Goal: Task Accomplishment & Management: Manage account settings

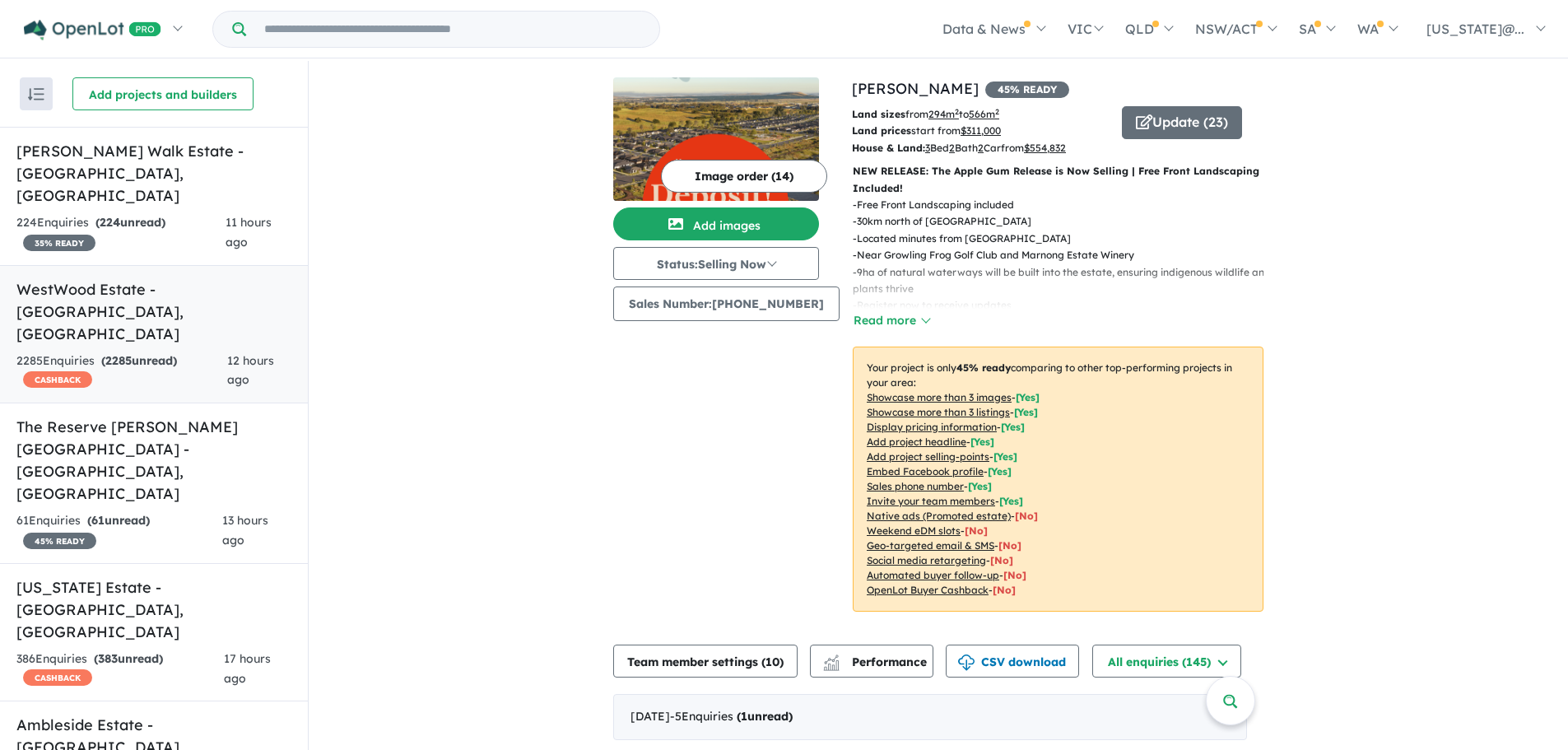
click at [164, 351] on div "2285 Enquir ies ( 2285 unread) CASHBACK" at bounding box center [122, 371] width 211 height 40
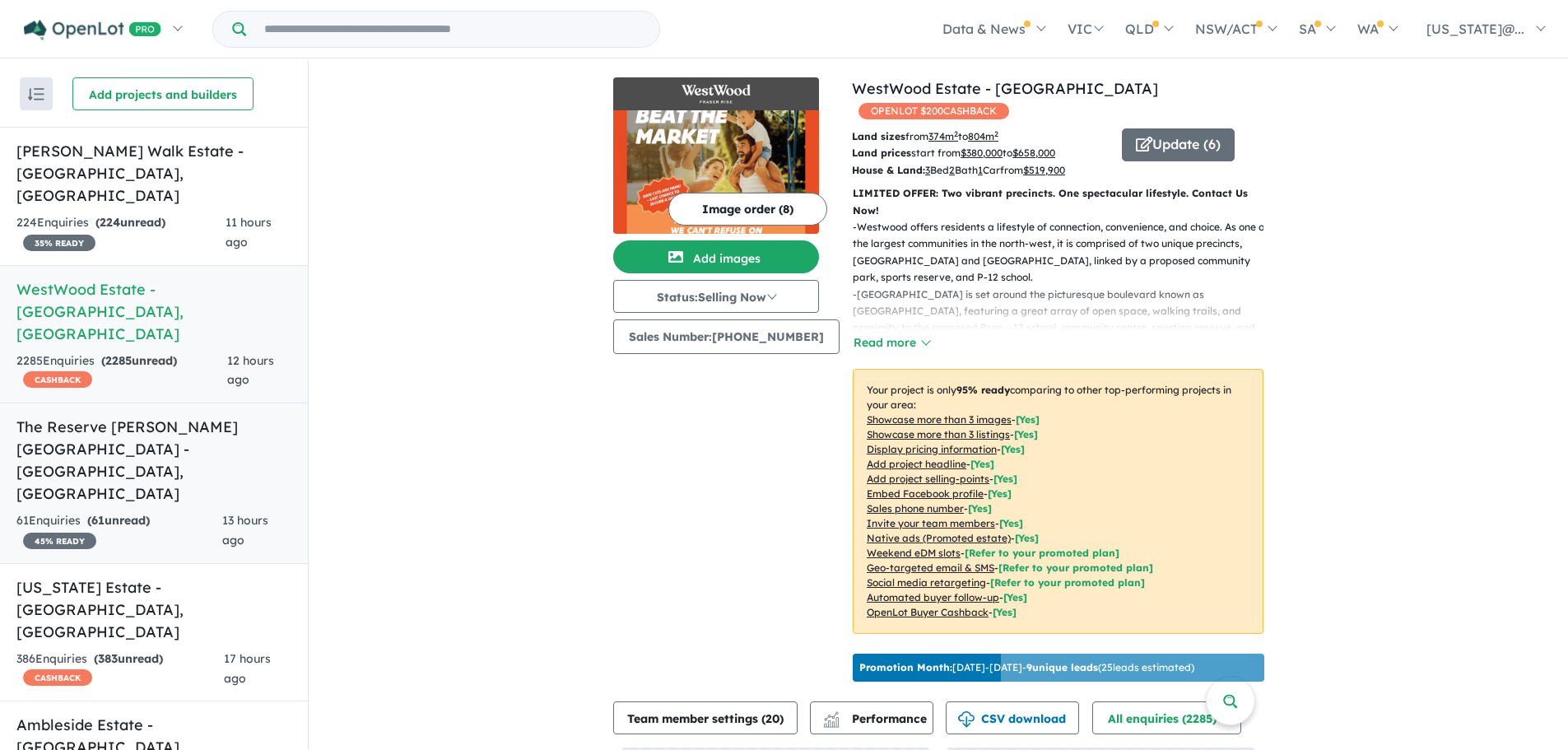
click at [191, 511] on div "61 Enquir ies ( 61 unread) 45 % READY" at bounding box center [119, 530] width 206 height 40
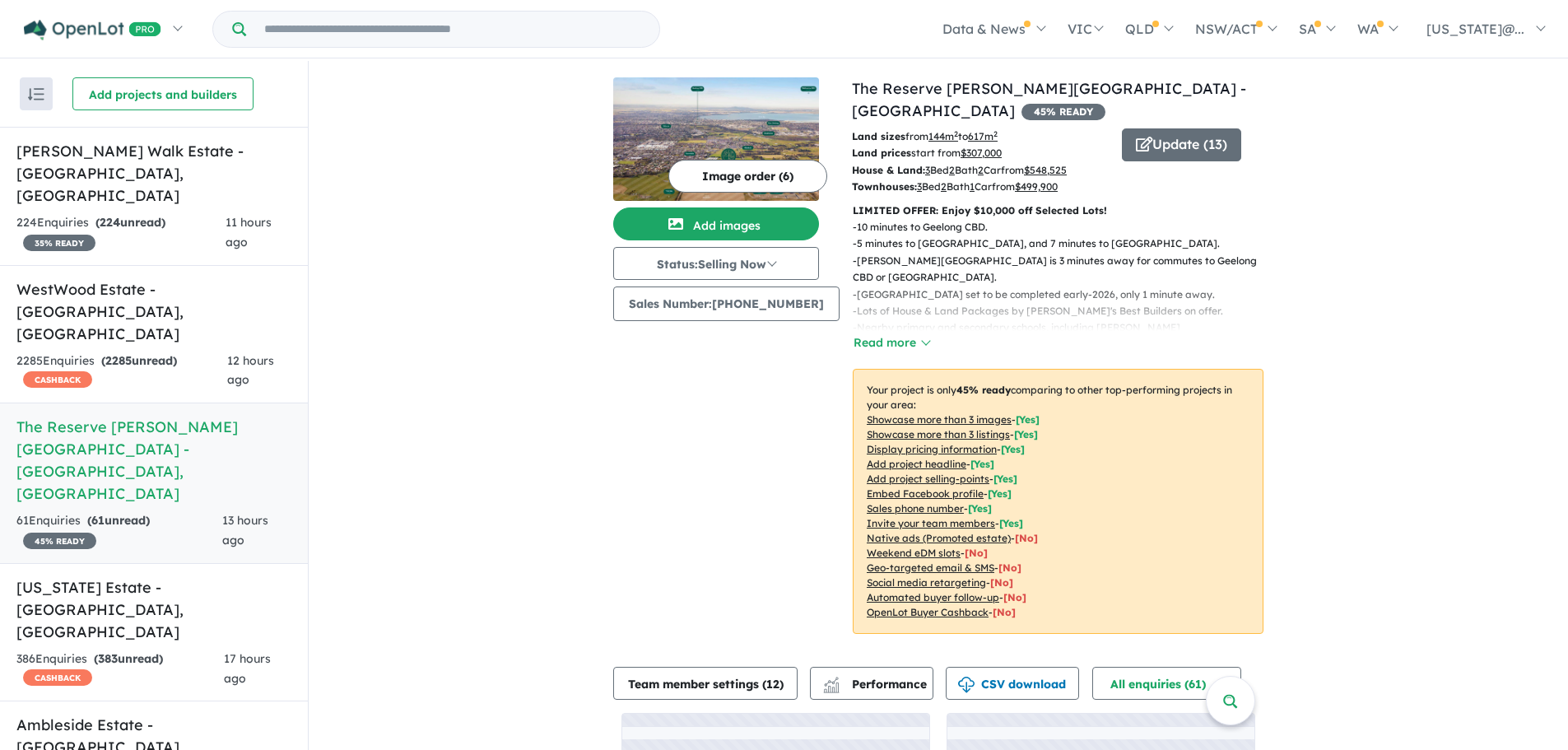
click at [976, 434] on u "Showcase more than 3 listings" at bounding box center [938, 434] width 143 height 12
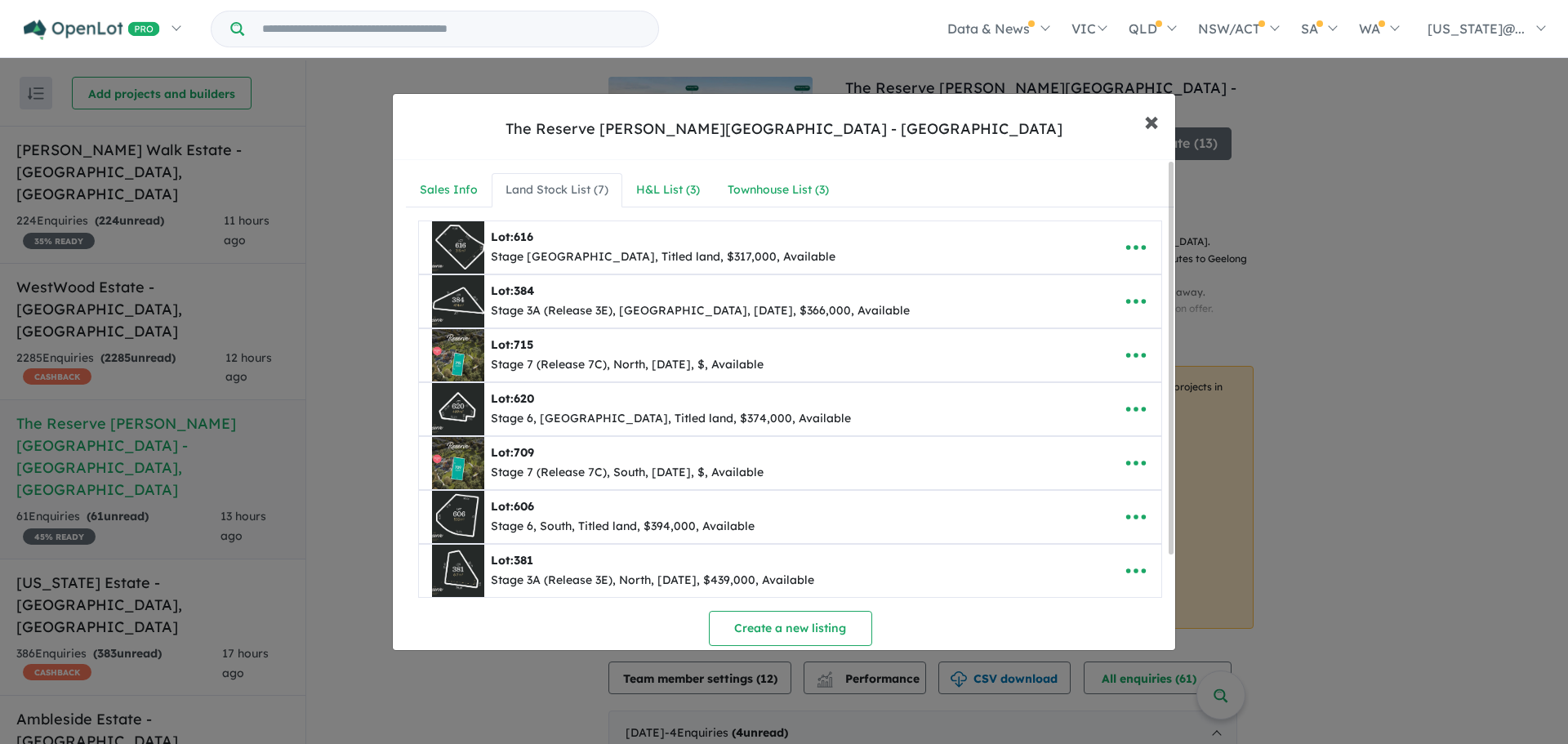
click at [1164, 117] on button "× Close" at bounding box center [1151, 120] width 47 height 44
